Goal: Information Seeking & Learning: Learn about a topic

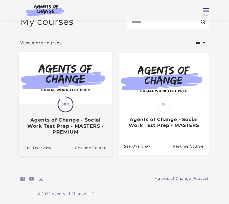
scroll to position [8, 0]
click at [59, 102] on span "88%" at bounding box center [65, 104] width 14 height 14
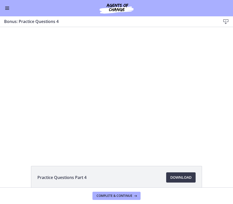
scroll to position [26, 0]
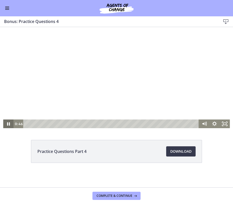
click at [7, 124] on icon "Pause" at bounding box center [8, 124] width 10 height 9
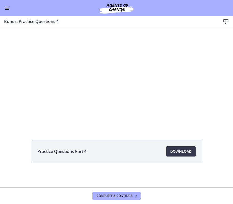
click at [9, 7] on button "Enable menu" at bounding box center [7, 8] width 6 height 6
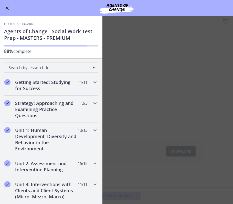
click at [8, 6] on button "Enable menu" at bounding box center [7, 8] width 6 height 6
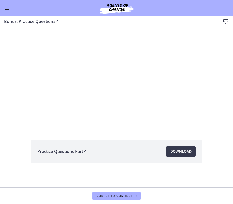
click at [8, 9] on button "Enable menu" at bounding box center [7, 8] width 6 height 6
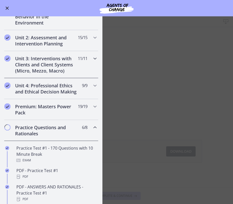
scroll to position [114, 0]
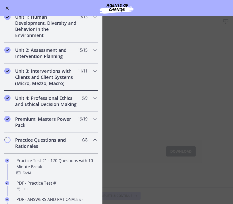
click at [75, 75] on div "Unit 3: Interventions with Clients and Client Systems (Micro, Mezzo, Macro) 11 …" at bounding box center [51, 77] width 94 height 27
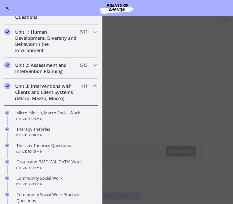
scroll to position [88, 0]
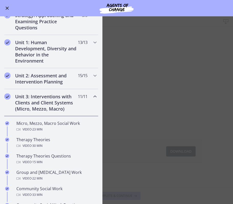
click at [66, 96] on h2 "Unit 3: Interventions with Clients and Client Systems (Micro, Mezzo, Macro)" at bounding box center [46, 103] width 62 height 18
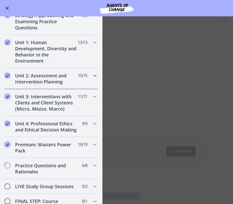
click at [66, 83] on h2 "Unit 2: Assessment and Intervention Planning" at bounding box center [46, 79] width 62 height 12
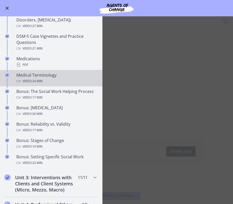
scroll to position [318, 0]
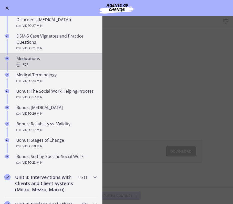
click at [58, 66] on div "PDF" at bounding box center [56, 65] width 80 height 6
